Goal: Check status: Check status

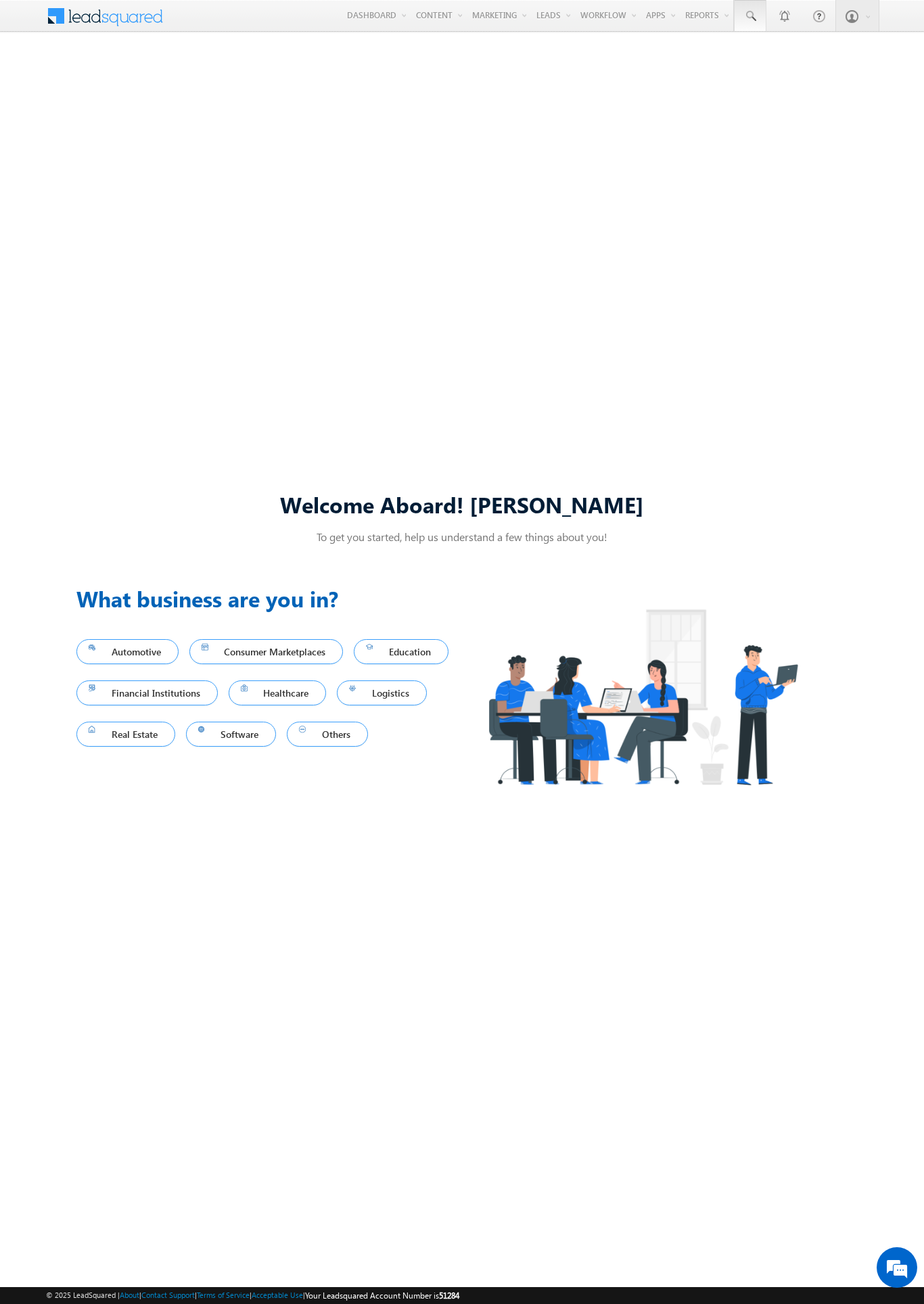
click at [749, 16] on span at bounding box center [750, 16] width 13 height 13
type input "8966260054"
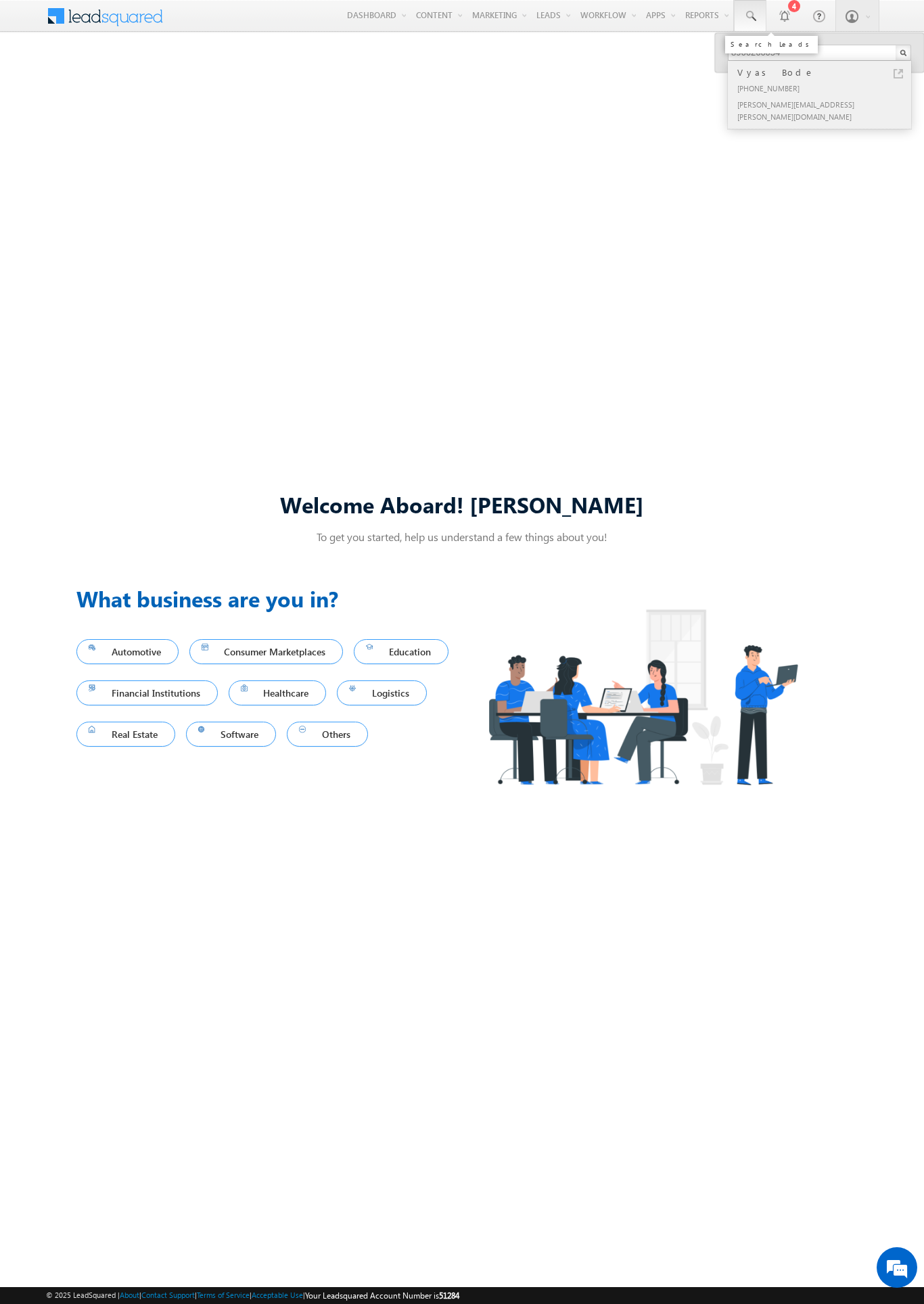
click at [825, 73] on div "Vyas Bode" at bounding box center [825, 73] width 181 height 15
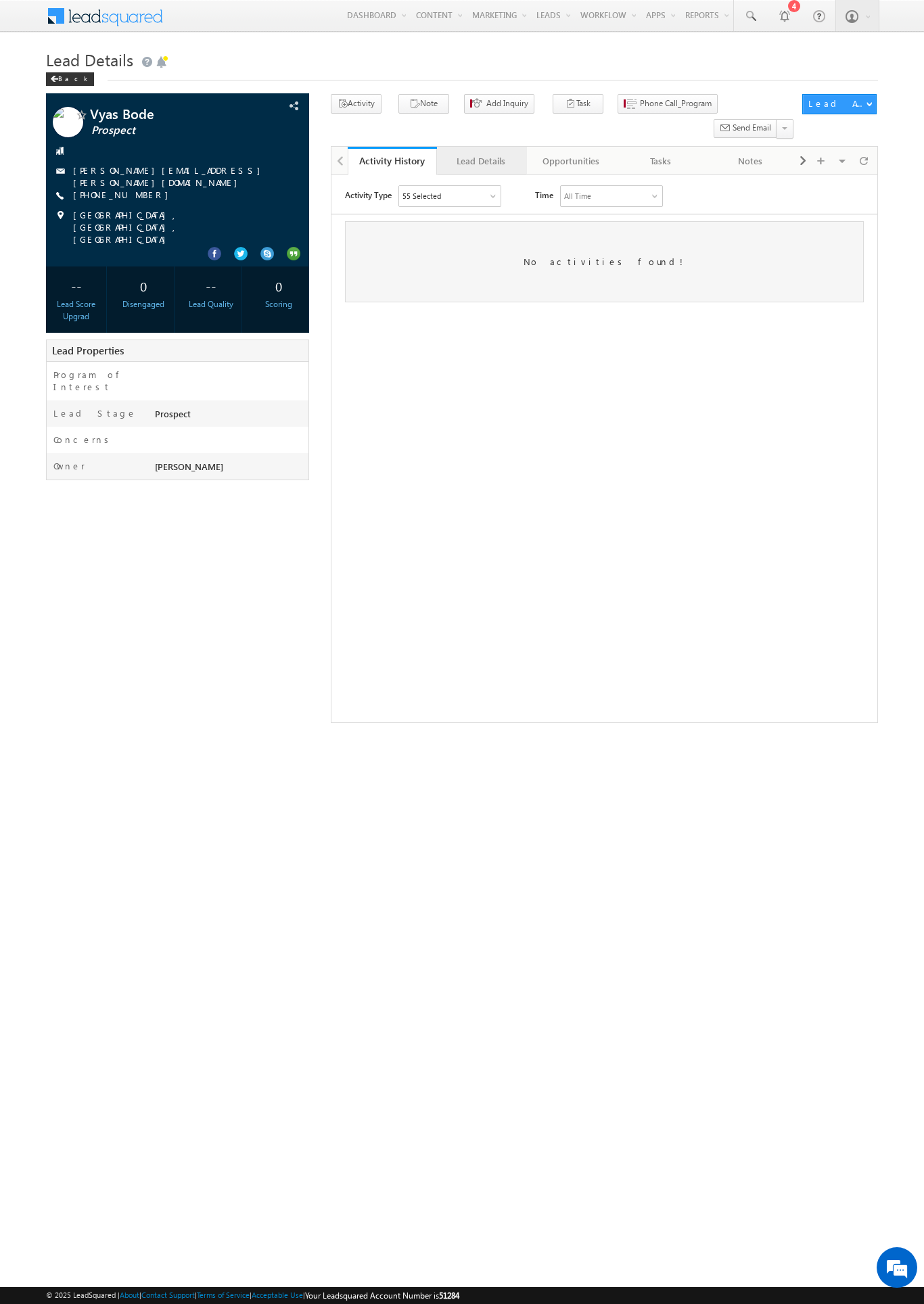
click at [481, 153] on div "Lead Details" at bounding box center [480, 161] width 66 height 16
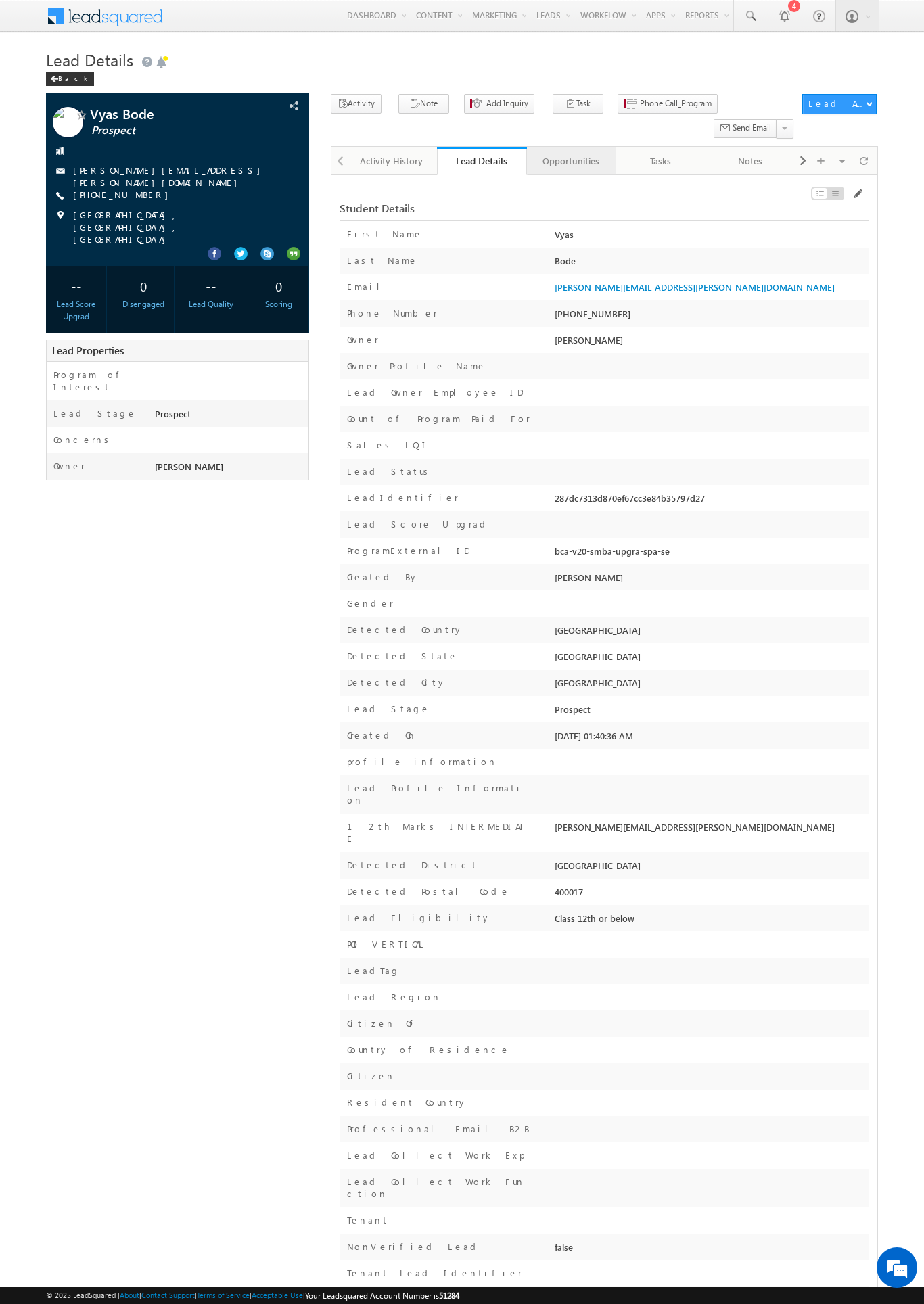
click at [570, 153] on div "Opportunities" at bounding box center [570, 161] width 66 height 16
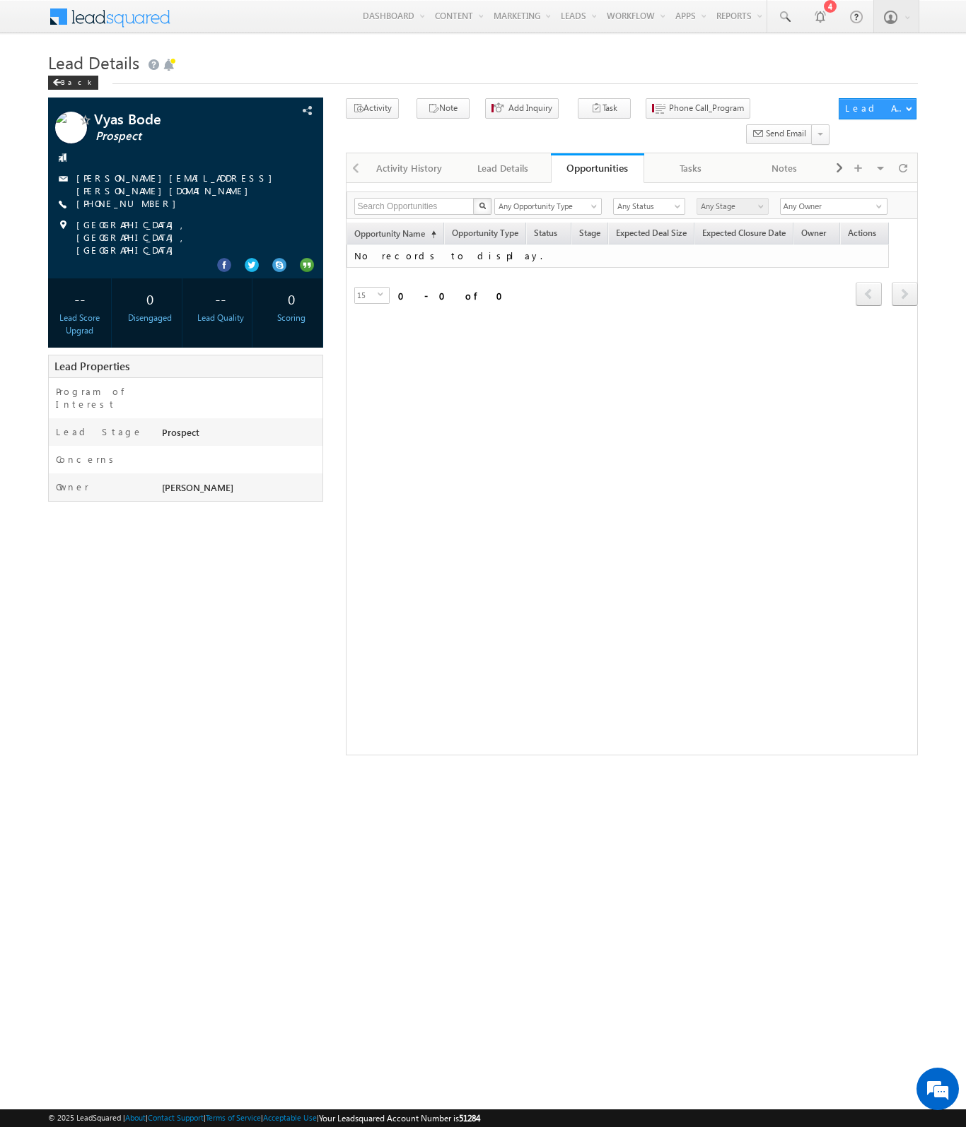
click at [119, 15] on span at bounding box center [119, 15] width 102 height 25
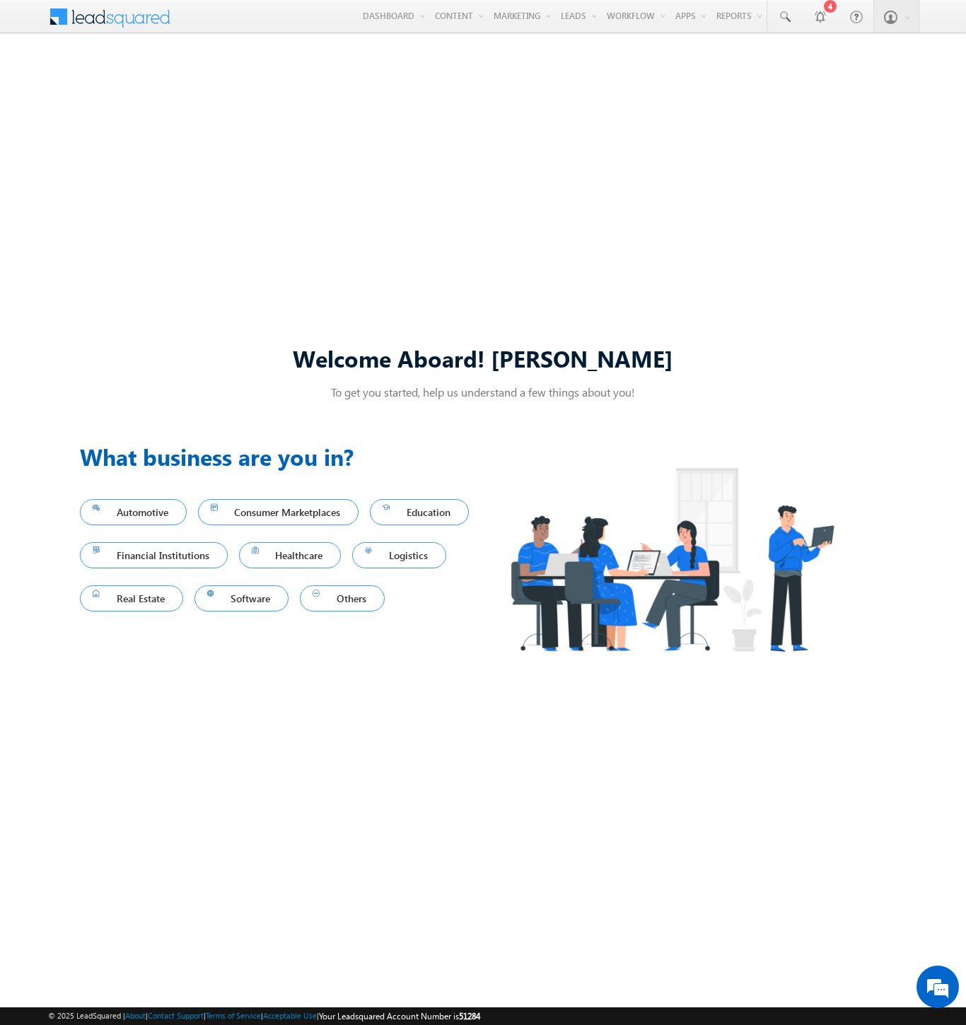
click at [119, 15] on span at bounding box center [119, 15] width 102 height 25
